Goal: Transaction & Acquisition: Book appointment/travel/reservation

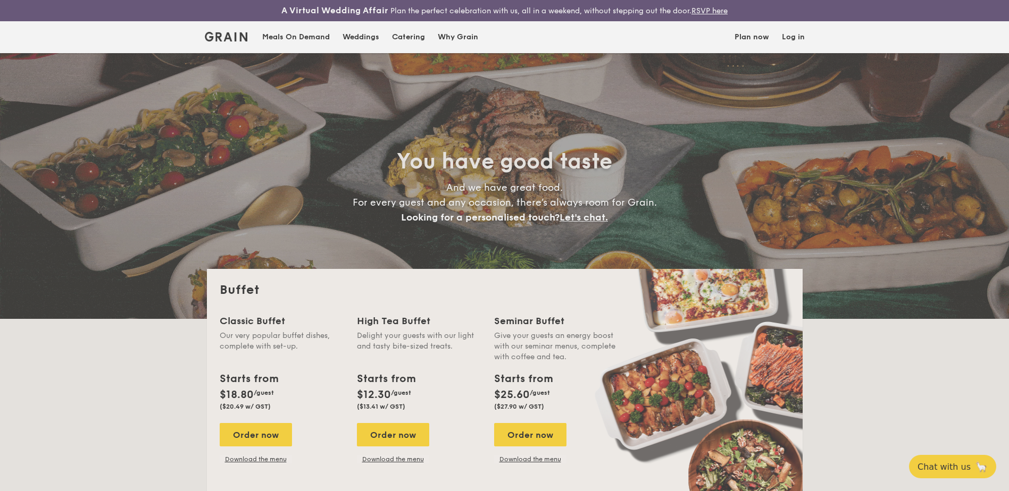
select select
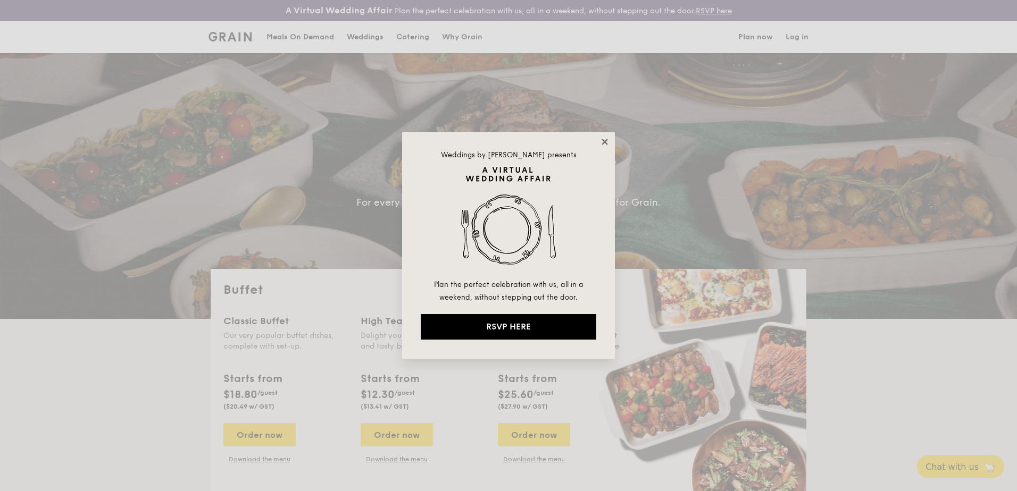
click at [606, 140] on icon at bounding box center [605, 142] width 6 height 6
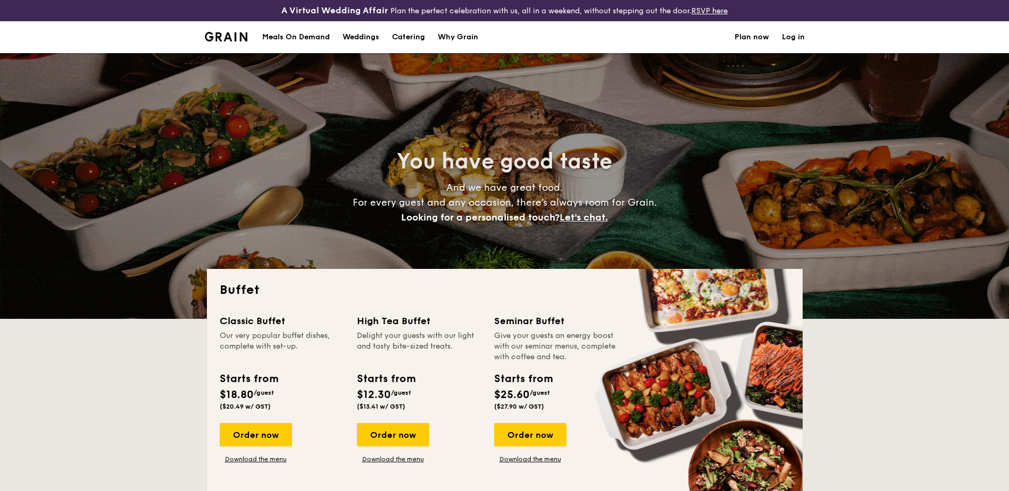
select select
click at [288, 39] on div "Meals On Demand" at bounding box center [296, 37] width 68 height 32
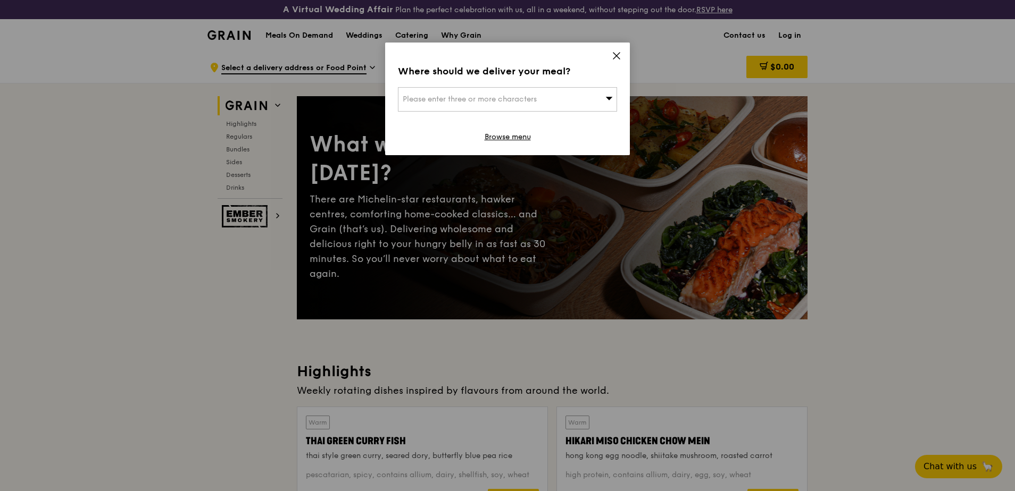
click at [436, 99] on span "Please enter three or more characters" at bounding box center [470, 99] width 134 height 9
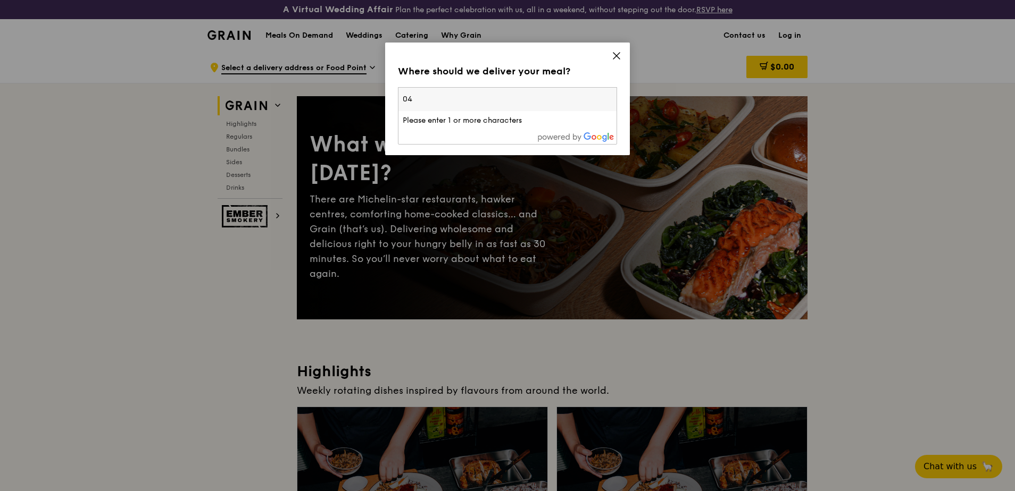
type input "0"
type input "21 collyer quay"
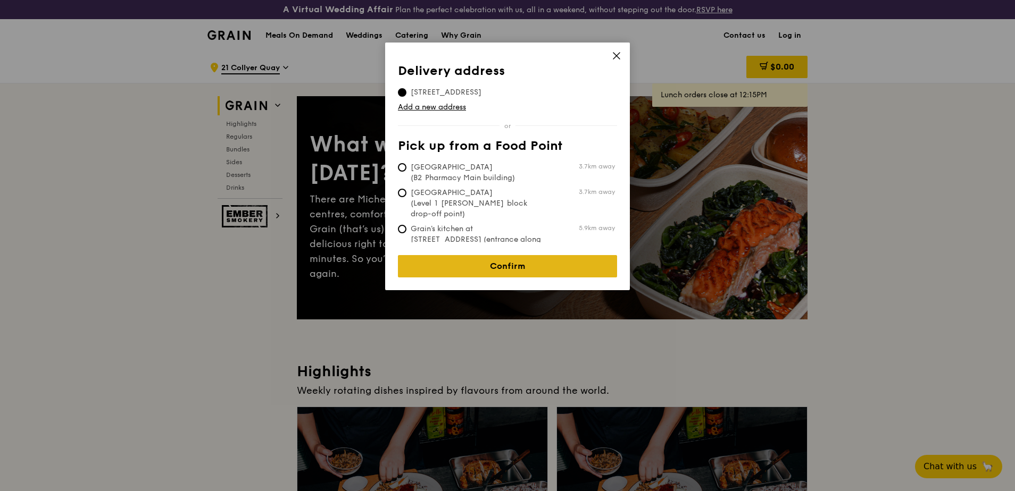
click at [516, 260] on link "Confirm" at bounding box center [507, 266] width 219 height 22
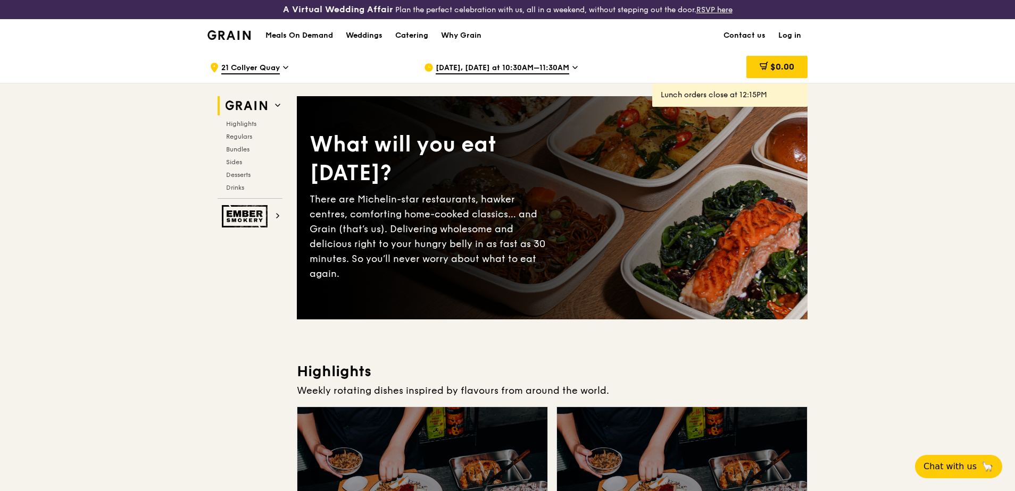
click at [565, 68] on div "Oct 8, Today at 10:30AM–11:30AM" at bounding box center [522, 68] width 197 height 32
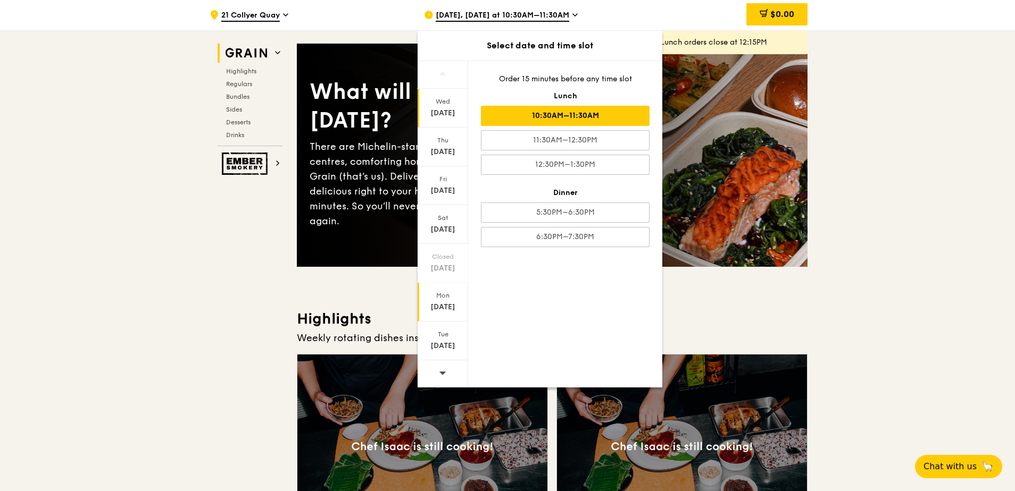
scroll to position [53, 0]
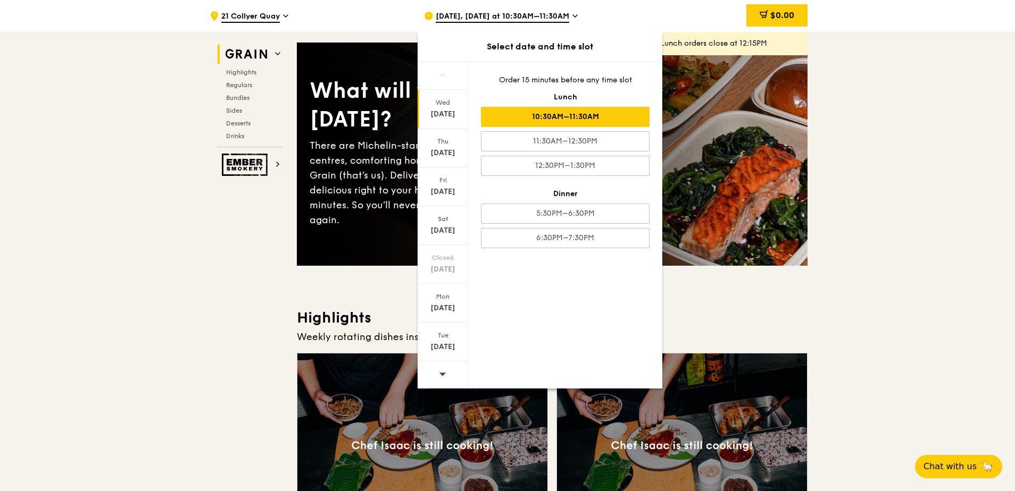
click at [444, 374] on icon at bounding box center [442, 374] width 7 height 3
click at [446, 149] on div "Oct 16" at bounding box center [442, 153] width 47 height 11
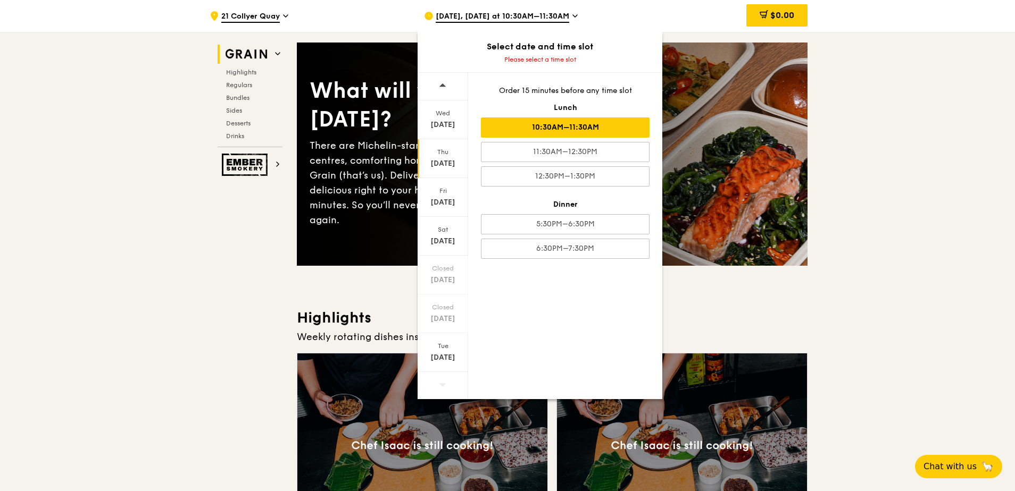
click at [546, 134] on div "10:30AM–11:30AM" at bounding box center [565, 128] width 169 height 20
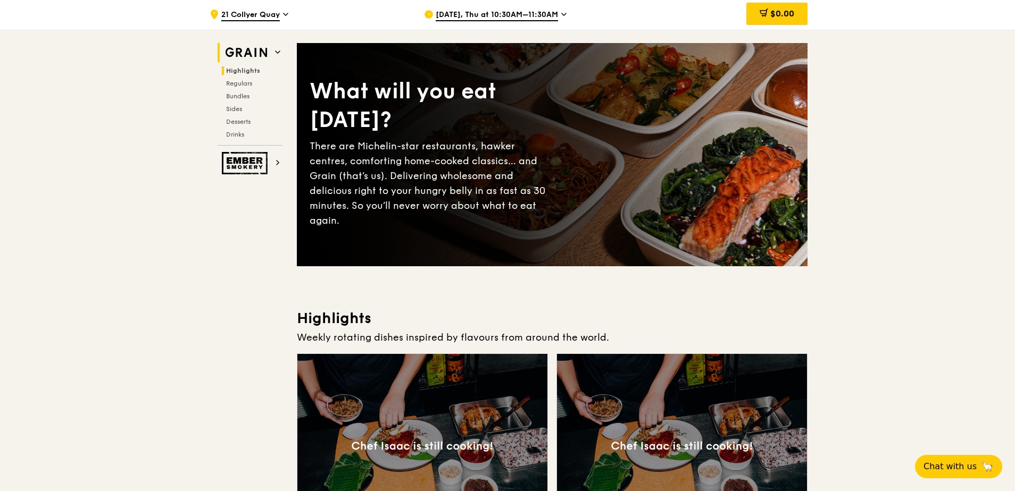
scroll to position [0, 0]
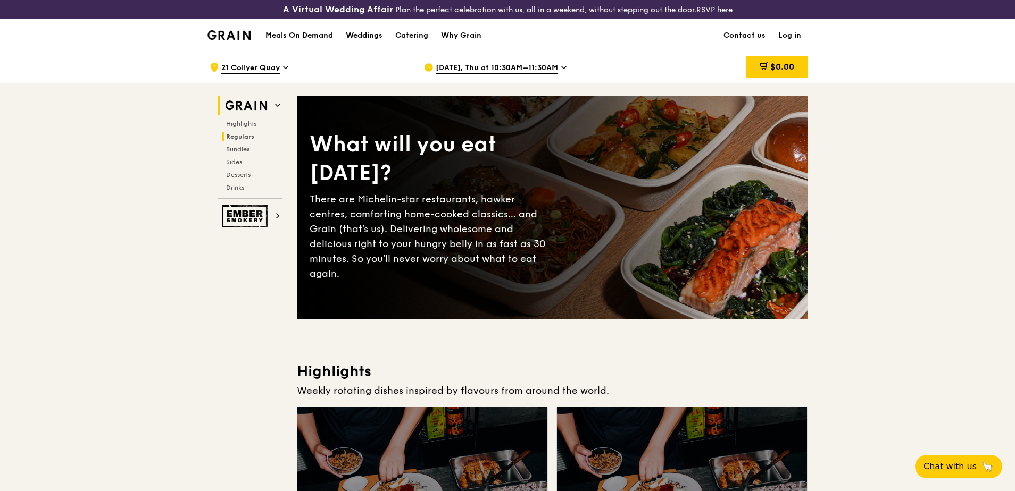
click at [237, 138] on span "Regulars" at bounding box center [240, 136] width 28 height 7
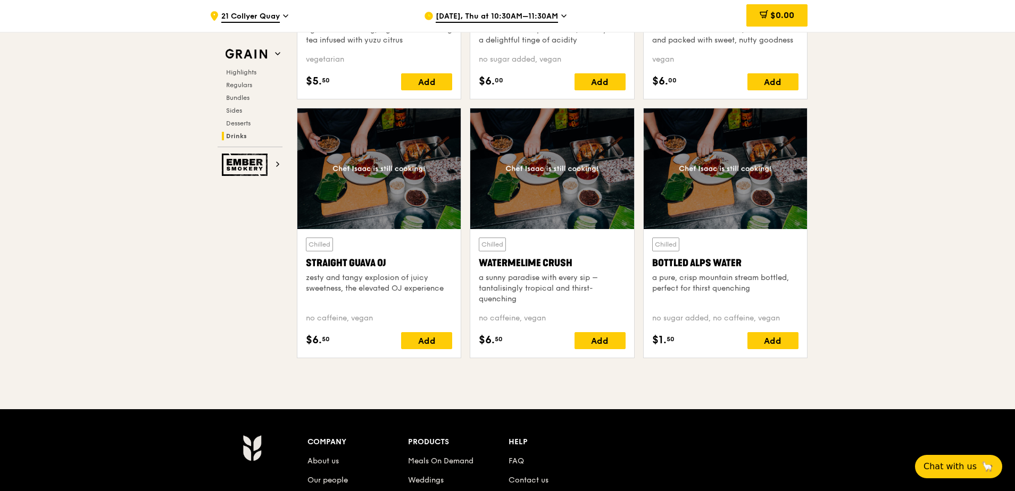
scroll to position [4398, 0]
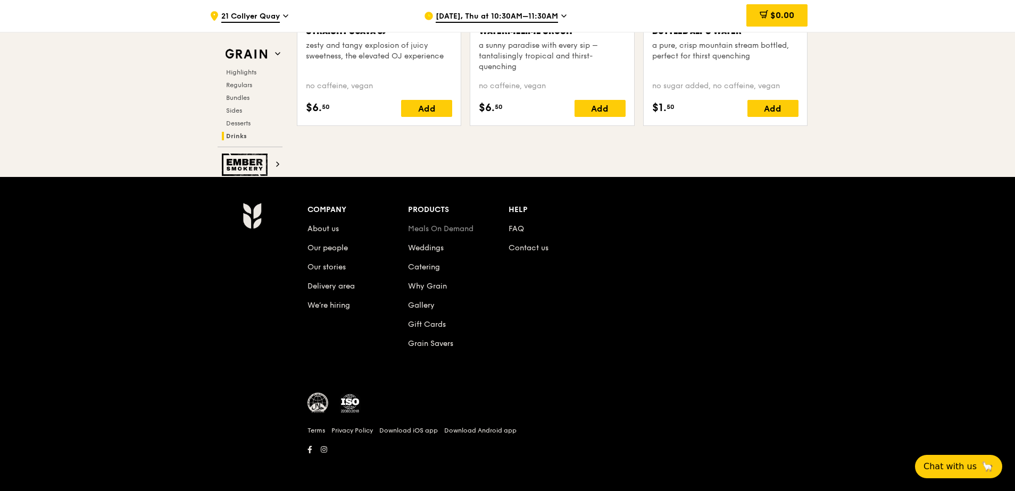
click at [448, 230] on link "Meals On Demand" at bounding box center [440, 228] width 65 height 9
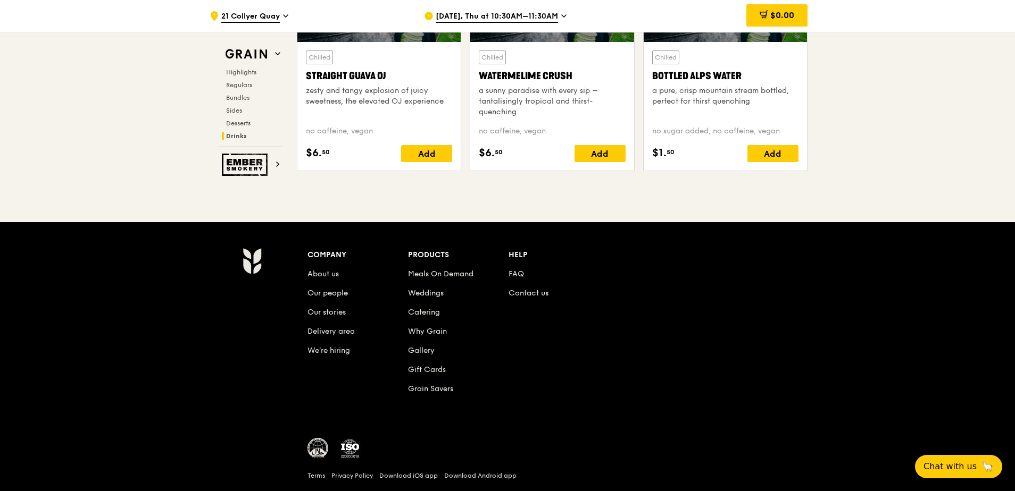
scroll to position [4398, 0]
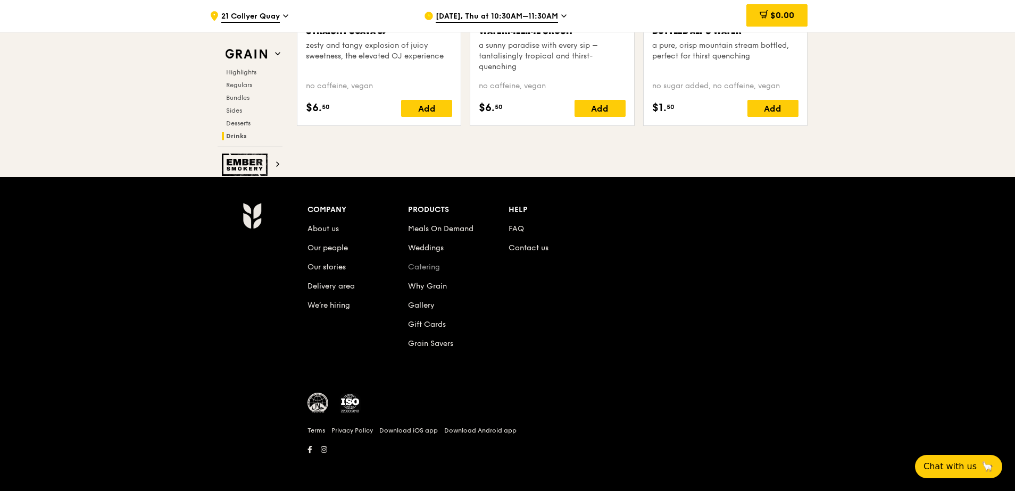
click at [422, 266] on link "Catering" at bounding box center [424, 267] width 32 height 9
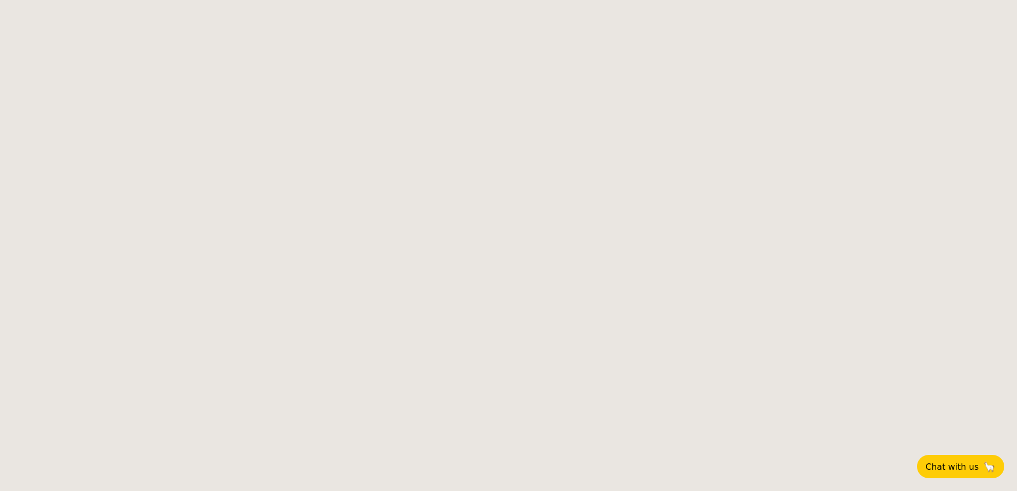
select select
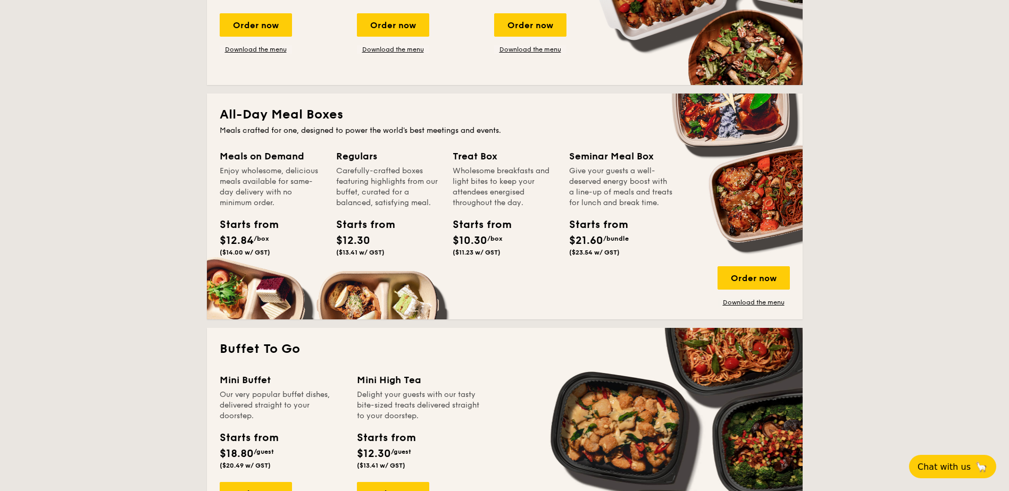
scroll to position [426, 0]
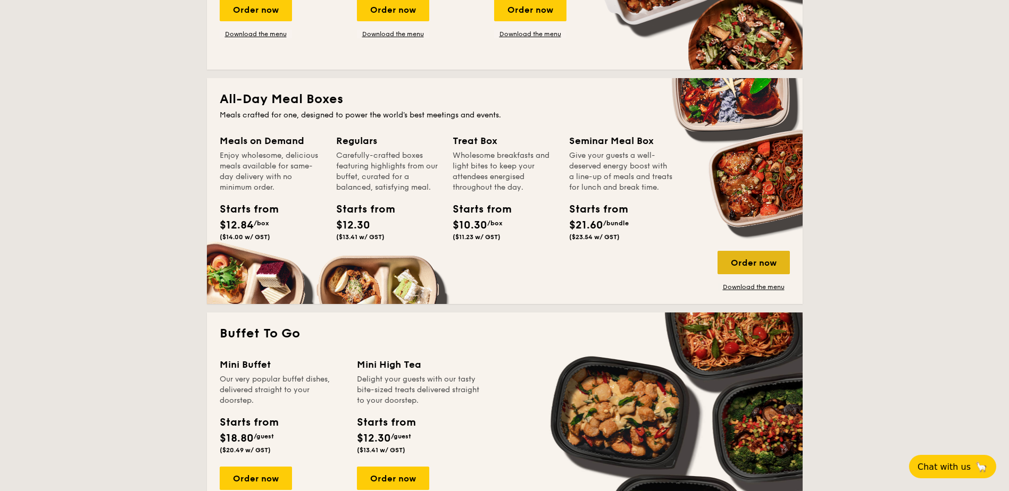
click at [738, 262] on div "Order now" at bounding box center [754, 262] width 72 height 23
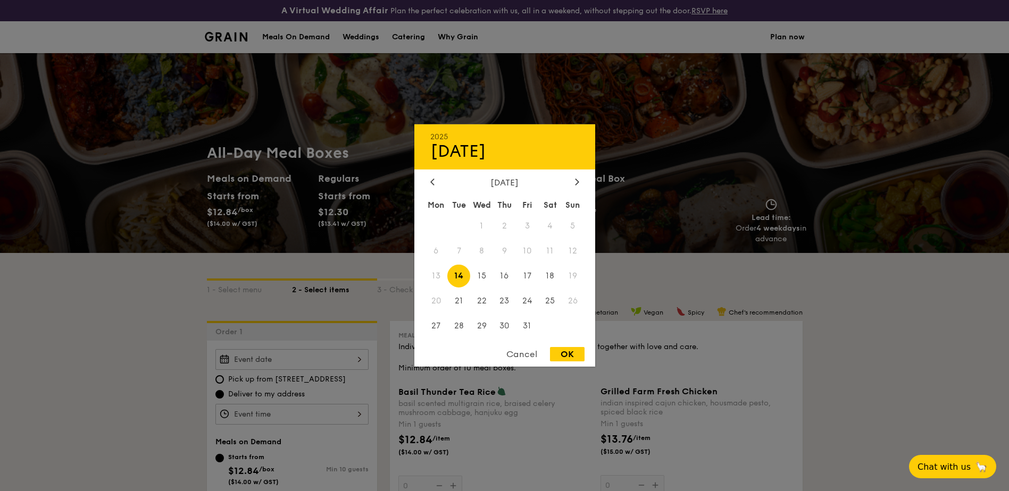
click at [358, 359] on div "2025 Oct 14 October 2025 Mon Tue Wed Thu Fri Sat Sun 1 2 3 4 5 6 7 8 9 10 11 12…" at bounding box center [291, 359] width 153 height 21
click at [504, 276] on span "16" at bounding box center [504, 276] width 23 height 23
click at [556, 353] on div "OK" at bounding box center [567, 354] width 35 height 14
type input "Oct 16, 2025"
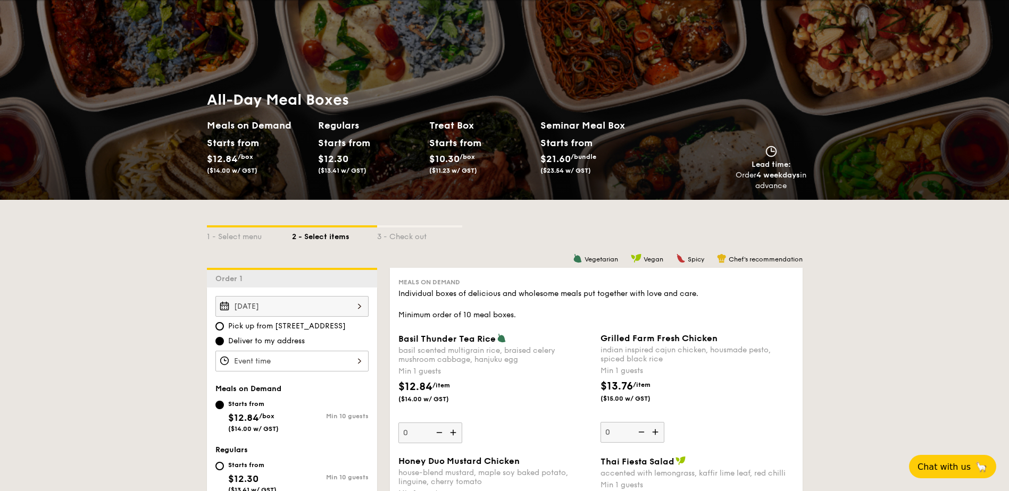
scroll to position [106, 0]
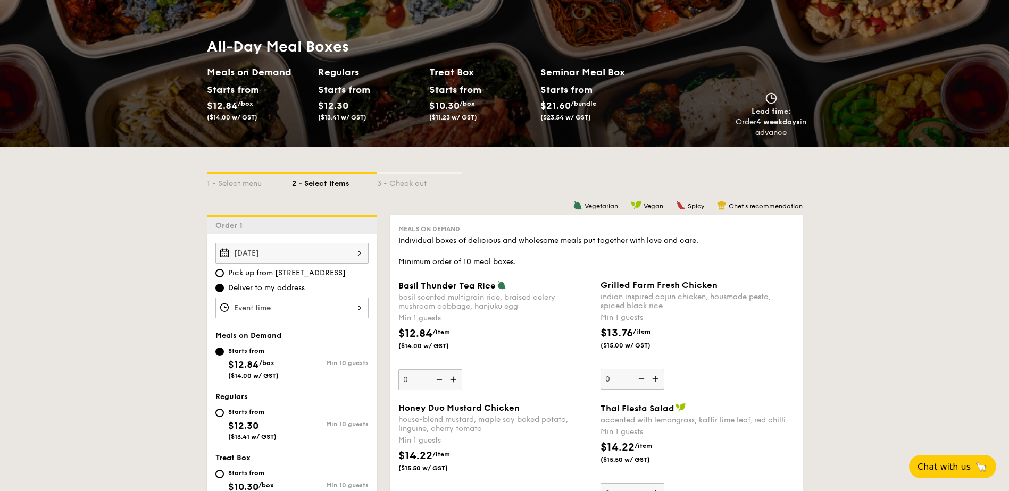
click at [354, 306] on div at bounding box center [291, 308] width 153 height 21
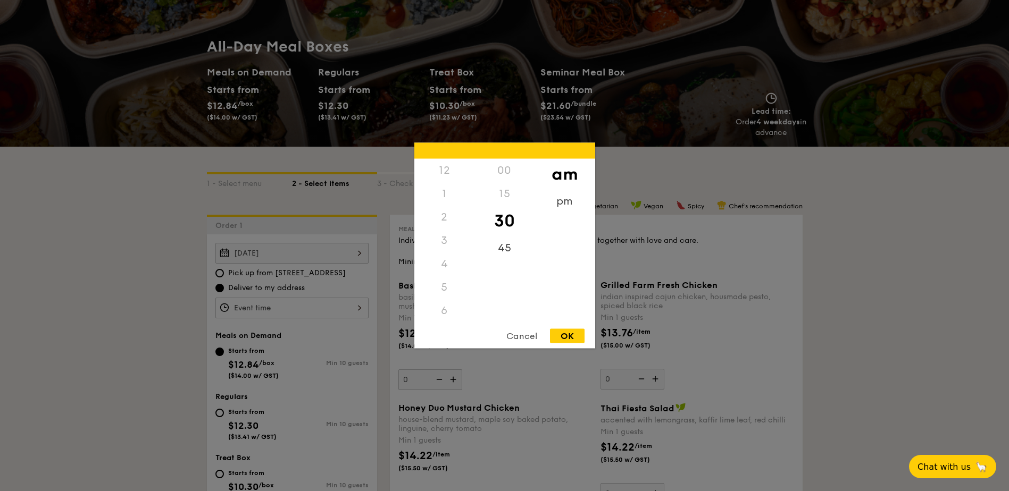
scroll to position [117, 0]
click at [441, 319] on div "11" at bounding box center [444, 322] width 60 height 31
click at [560, 337] on div "OK" at bounding box center [567, 336] width 35 height 14
type input "11:30AM"
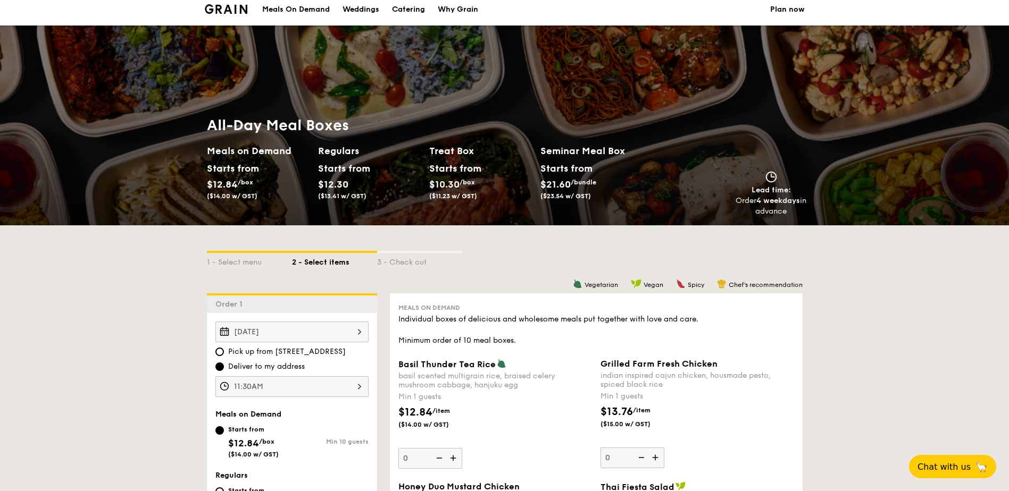
scroll to position [0, 0]
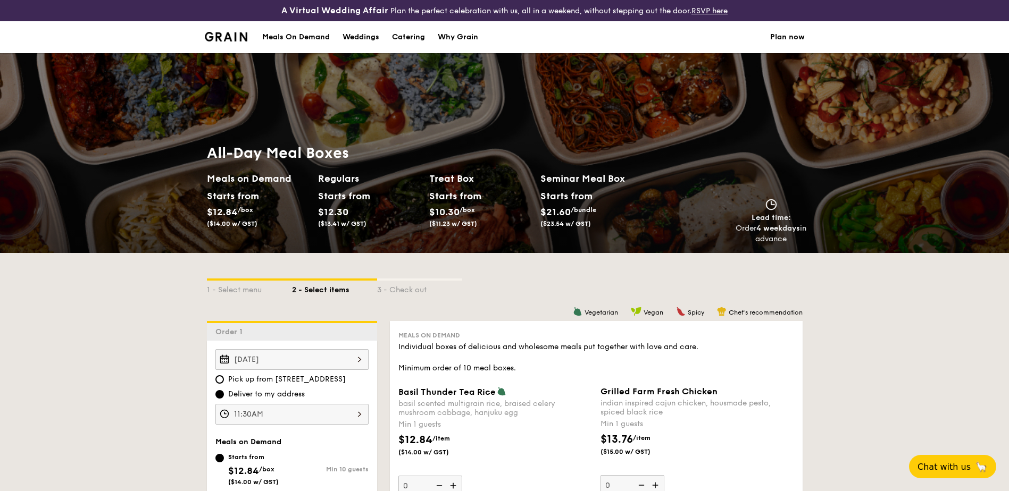
click at [296, 38] on div "Meals On Demand" at bounding box center [296, 37] width 68 height 32
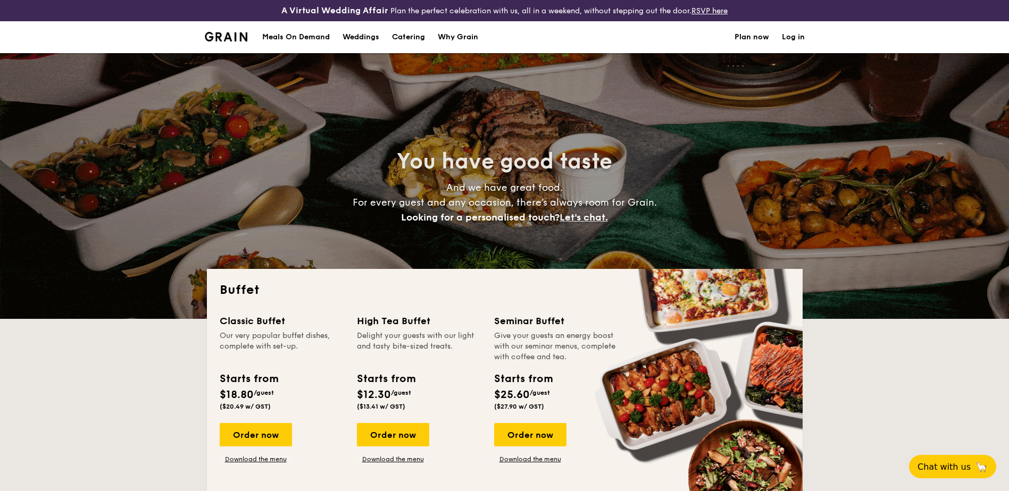
select select
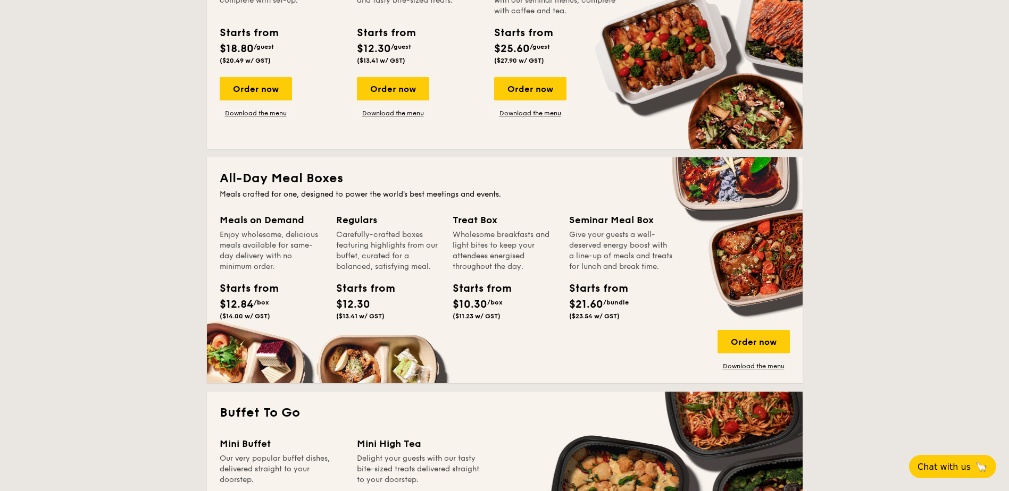
scroll to position [372, 0]
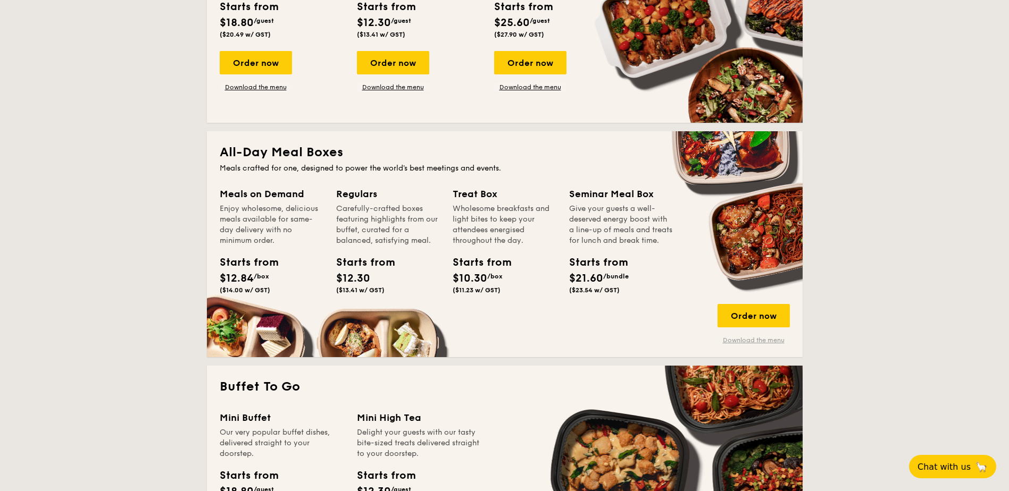
click at [772, 341] on link "Download the menu" at bounding box center [754, 340] width 72 height 9
